Goal: Navigation & Orientation: Find specific page/section

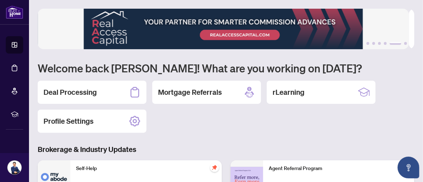
click at [171, 136] on div "1 2 3 4 5 6 Welcome back [PERSON_NAME]! What are you working on [DATE]? Deal Pr…" at bounding box center [226, 164] width 377 height 311
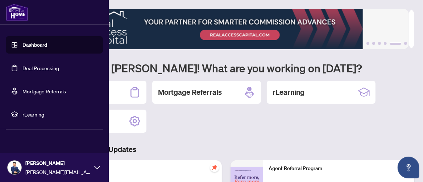
click at [16, 168] on img at bounding box center [15, 168] width 14 height 14
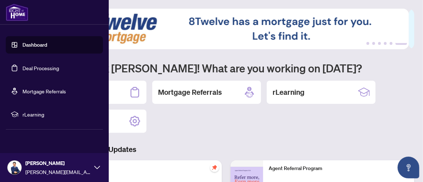
click at [95, 168] on icon at bounding box center [97, 168] width 6 height 6
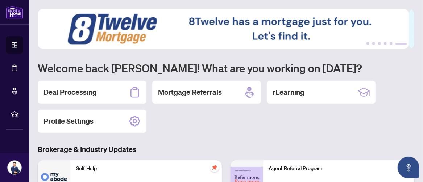
click at [212, 133] on div "1 2 3 4 5 6 Welcome back [PERSON_NAME]! What are you working on [DATE]? Deal Pr…" at bounding box center [226, 164] width 377 height 311
click at [256, 122] on div "Deal Processing Mortgage Referrals rLearning Profile Settings" at bounding box center [226, 107] width 377 height 52
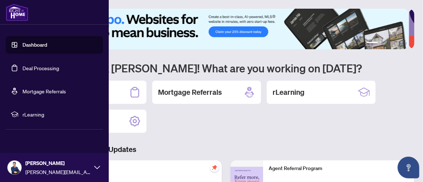
click at [32, 44] on link "Dashboard" at bounding box center [34, 45] width 25 height 7
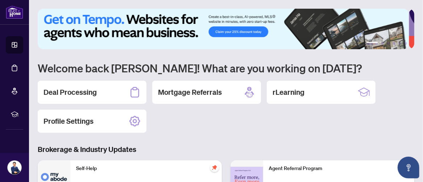
click at [222, 127] on div "Deal Processing Mortgage Referrals rLearning Profile Settings" at bounding box center [226, 107] width 377 height 52
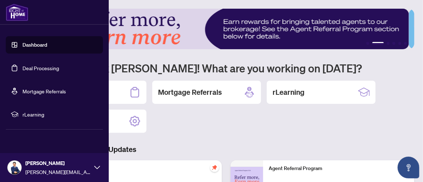
click at [38, 68] on link "Deal Processing" at bounding box center [40, 68] width 37 height 7
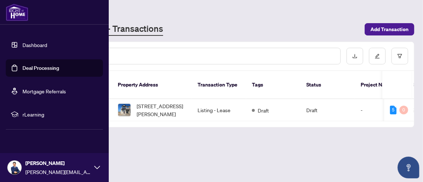
click at [33, 90] on link "Mortgage Referrals" at bounding box center [44, 91] width 44 height 7
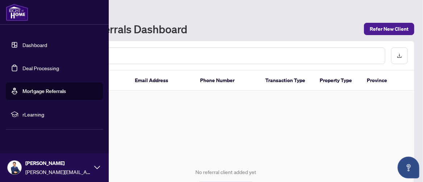
click at [28, 113] on span "rLearning" at bounding box center [59, 115] width 75 height 8
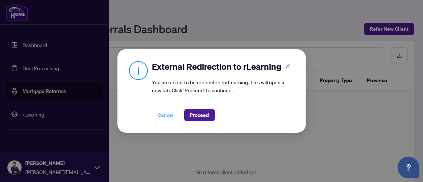
click at [161, 115] on span "Cancel" at bounding box center [166, 116] width 16 height 12
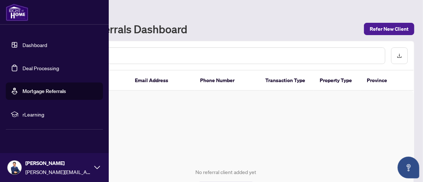
click at [26, 44] on link "Dashboard" at bounding box center [34, 45] width 25 height 7
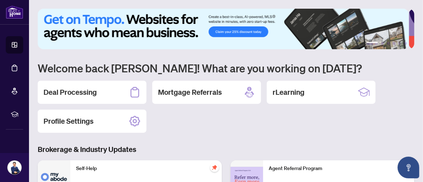
click at [215, 124] on div "Deal Processing Mortgage Referrals rLearning Profile Settings" at bounding box center [226, 107] width 377 height 52
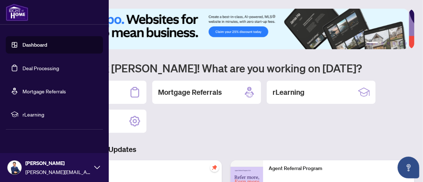
click at [33, 69] on link "Deal Processing" at bounding box center [40, 68] width 37 height 7
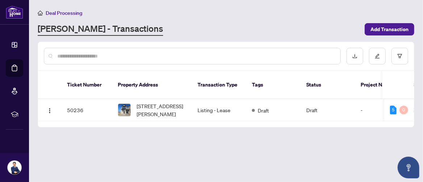
click at [190, 147] on main "Deal Processing [PERSON_NAME] - Transactions Add Transaction Ticket Number Prop…" at bounding box center [226, 91] width 394 height 182
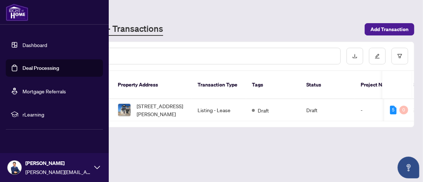
click at [37, 90] on link "Mortgage Referrals" at bounding box center [44, 91] width 44 height 7
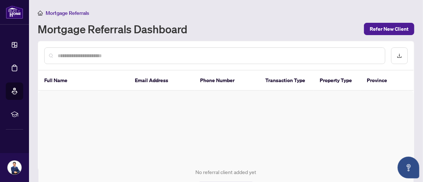
click at [211, 140] on div "No referral client added yet Refer New Client" at bounding box center [225, 181] width 375 height 181
click at [200, 127] on div "No referral client added yet Refer New Client" at bounding box center [225, 181] width 375 height 181
